Goal: Complete application form

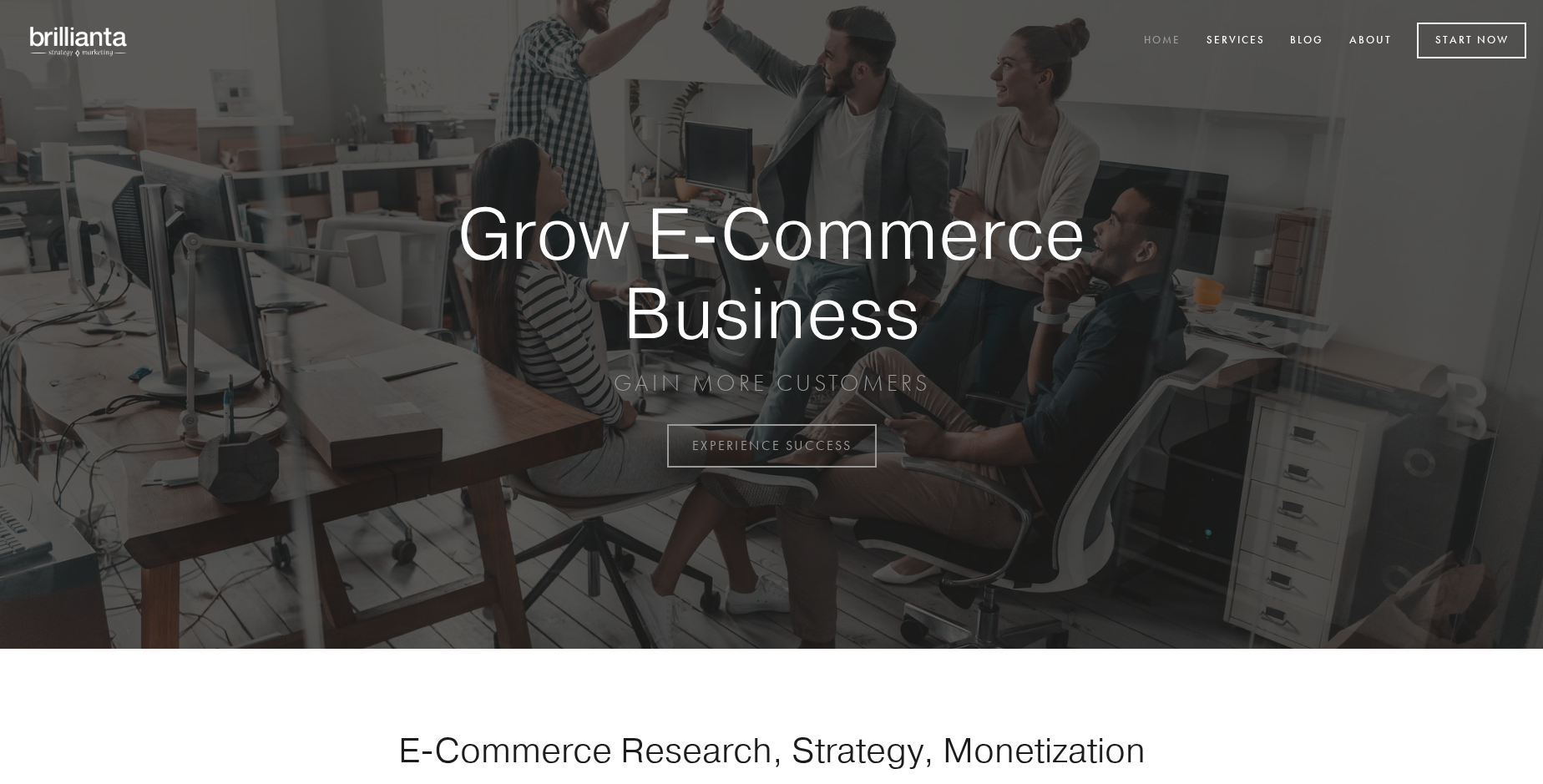
scroll to position [4375, 0]
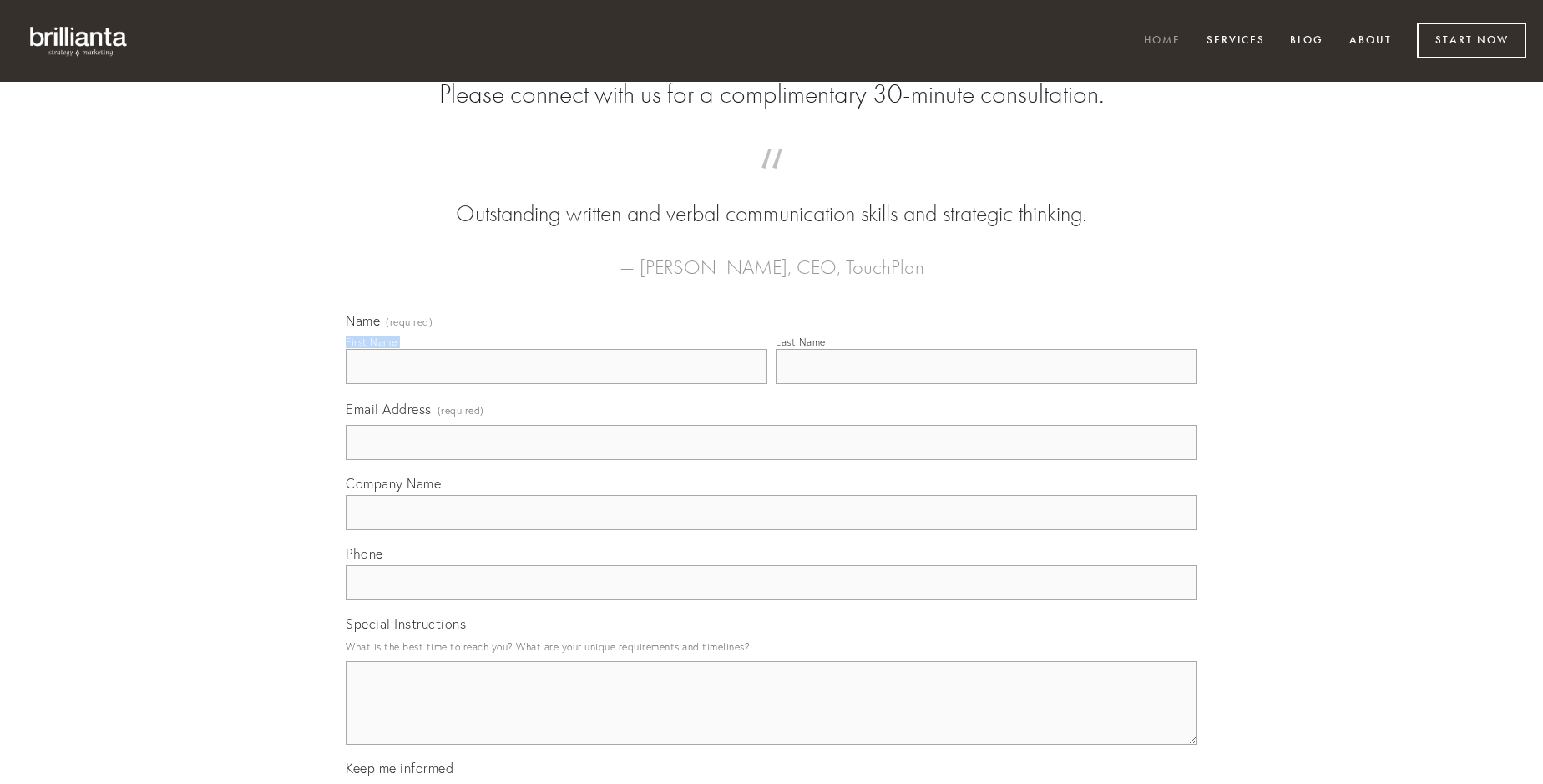
type input "[PERSON_NAME]"
click at [986, 384] on input "Last Name" at bounding box center [986, 366] width 421 height 35
type input "[PERSON_NAME]"
click at [772, 460] on input "Email Address (required)" at bounding box center [771, 442] width 852 height 35
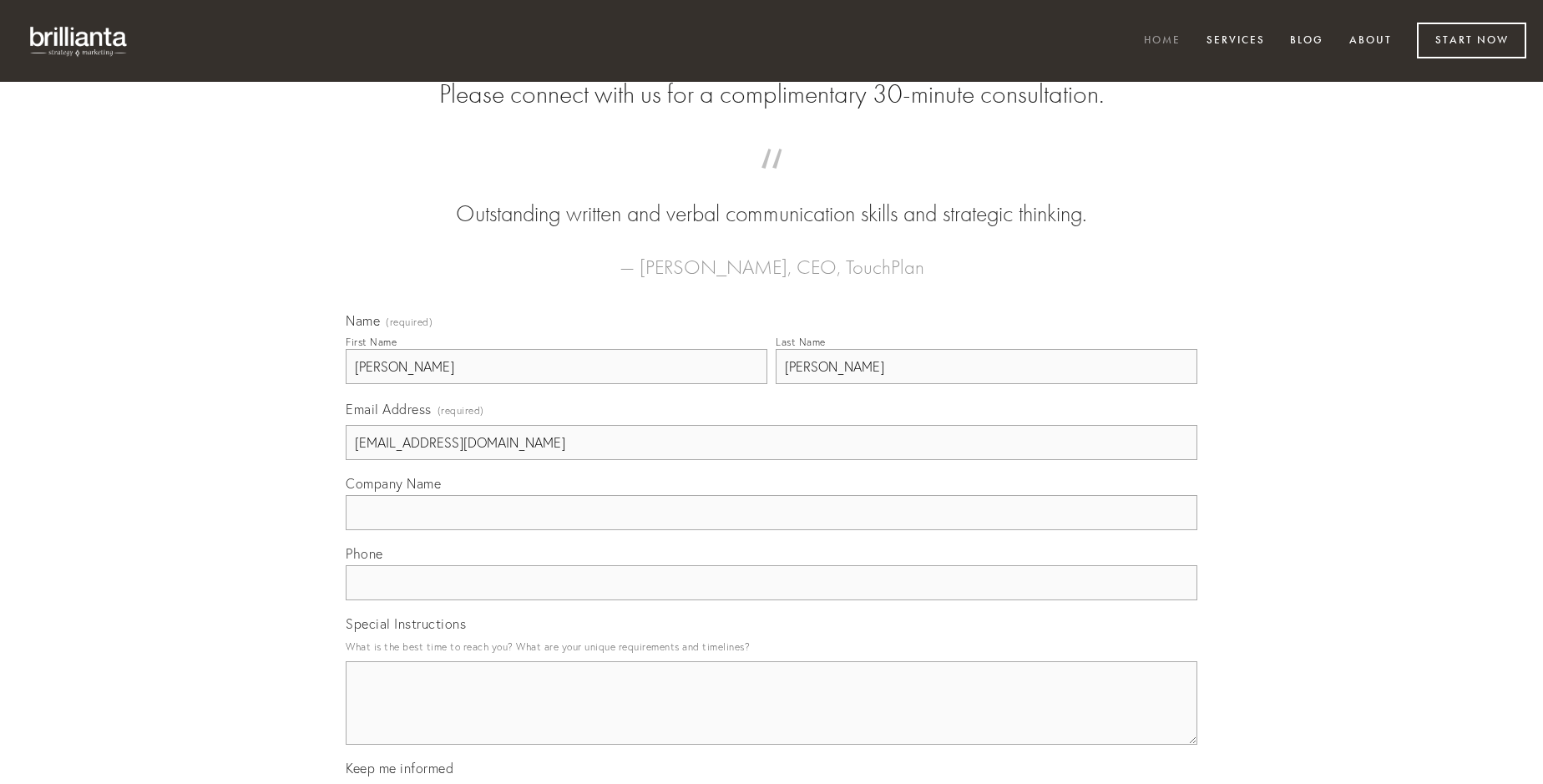
type input "[EMAIL_ADDRESS][DOMAIN_NAME]"
click at [772, 530] on input "Company Name" at bounding box center [771, 512] width 852 height 35
type input "laudantium"
click at [772, 600] on input "text" at bounding box center [771, 583] width 852 height 35
click at [772, 718] on textarea "Special Instructions" at bounding box center [771, 702] width 852 height 84
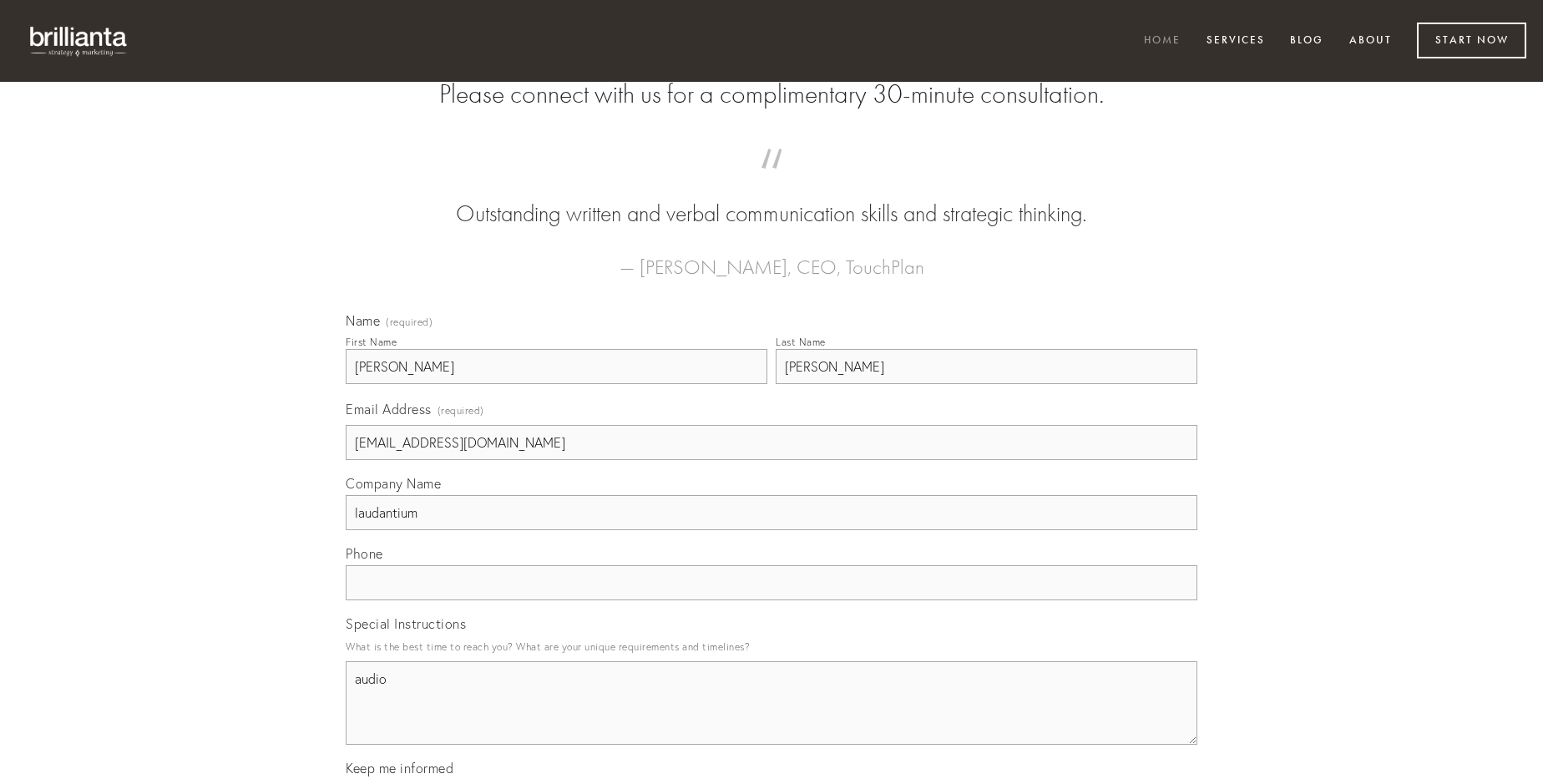
type textarea "audio"
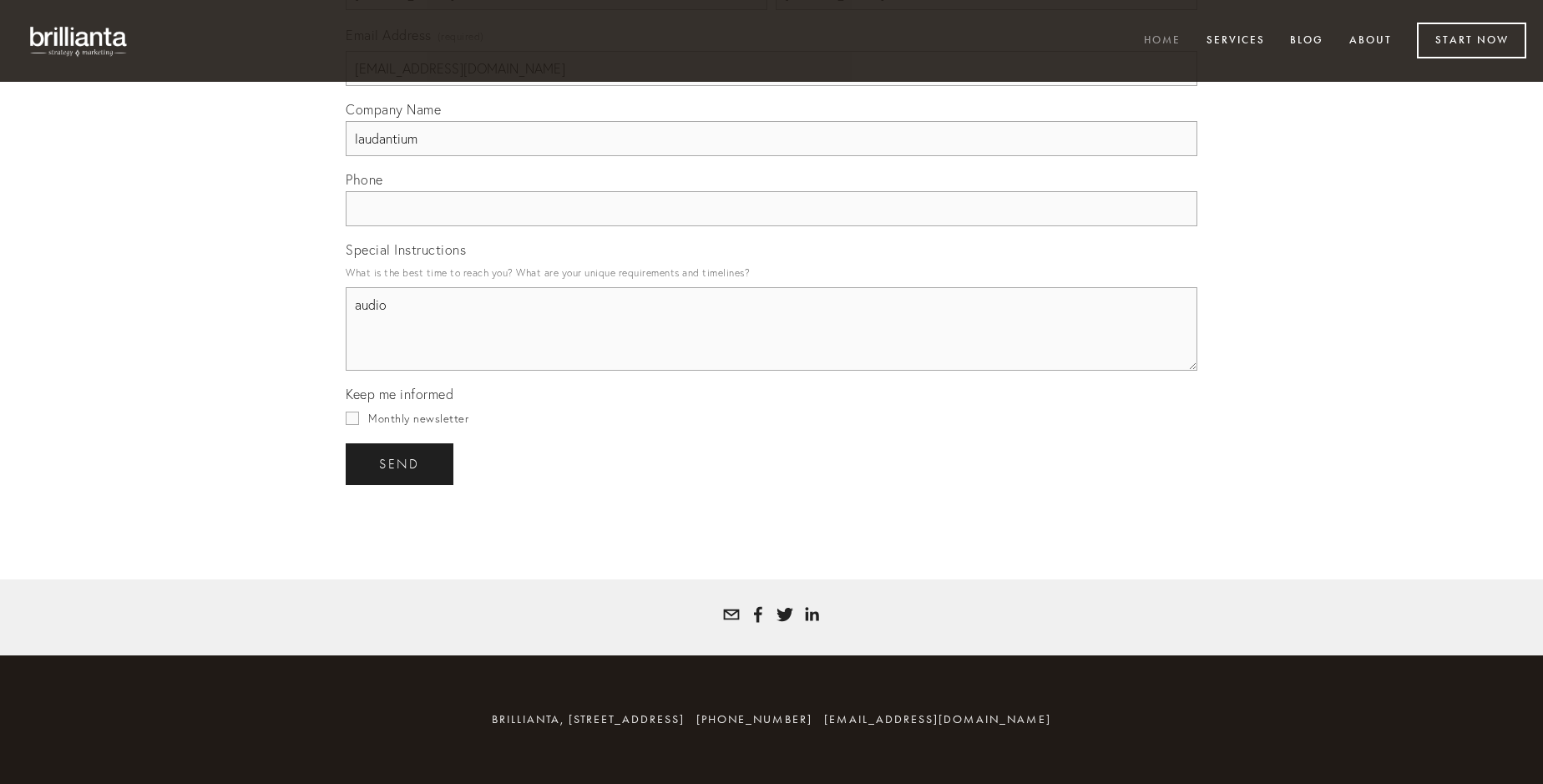
click at [401, 463] on span "send" at bounding box center [399, 464] width 41 height 15
